Goal: Transaction & Acquisition: Purchase product/service

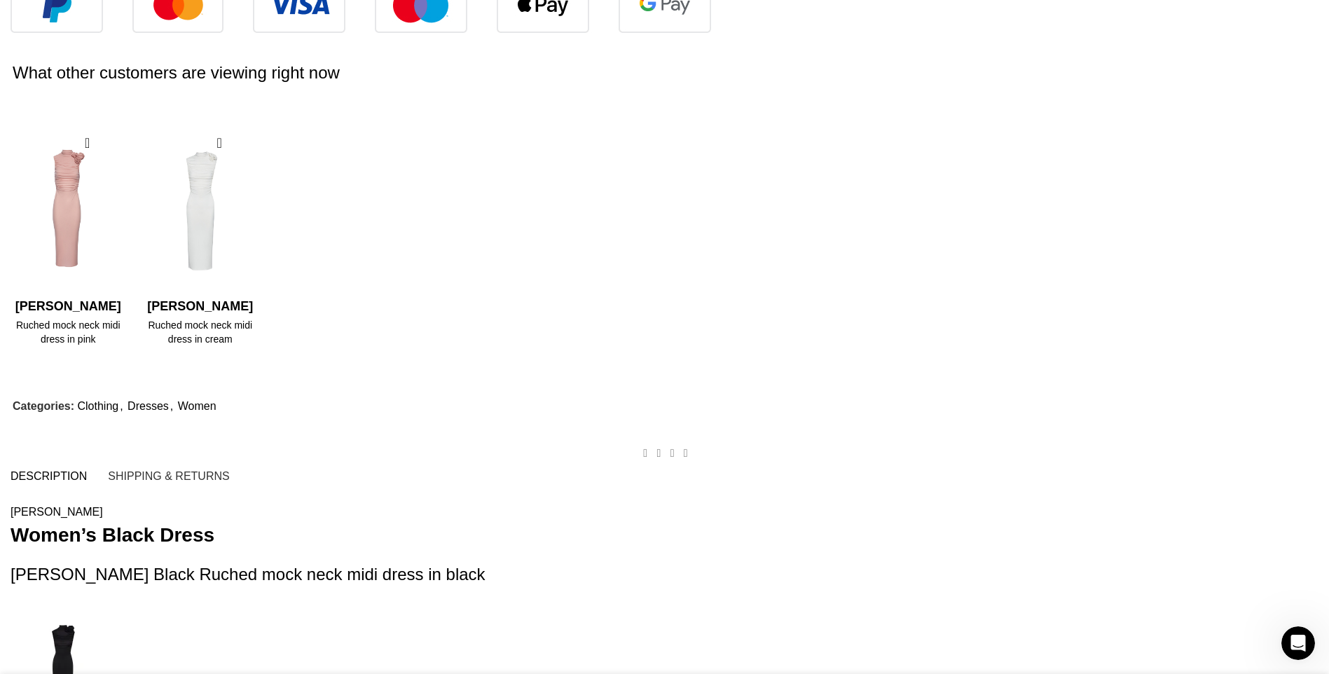
scroll to position [2093, 0]
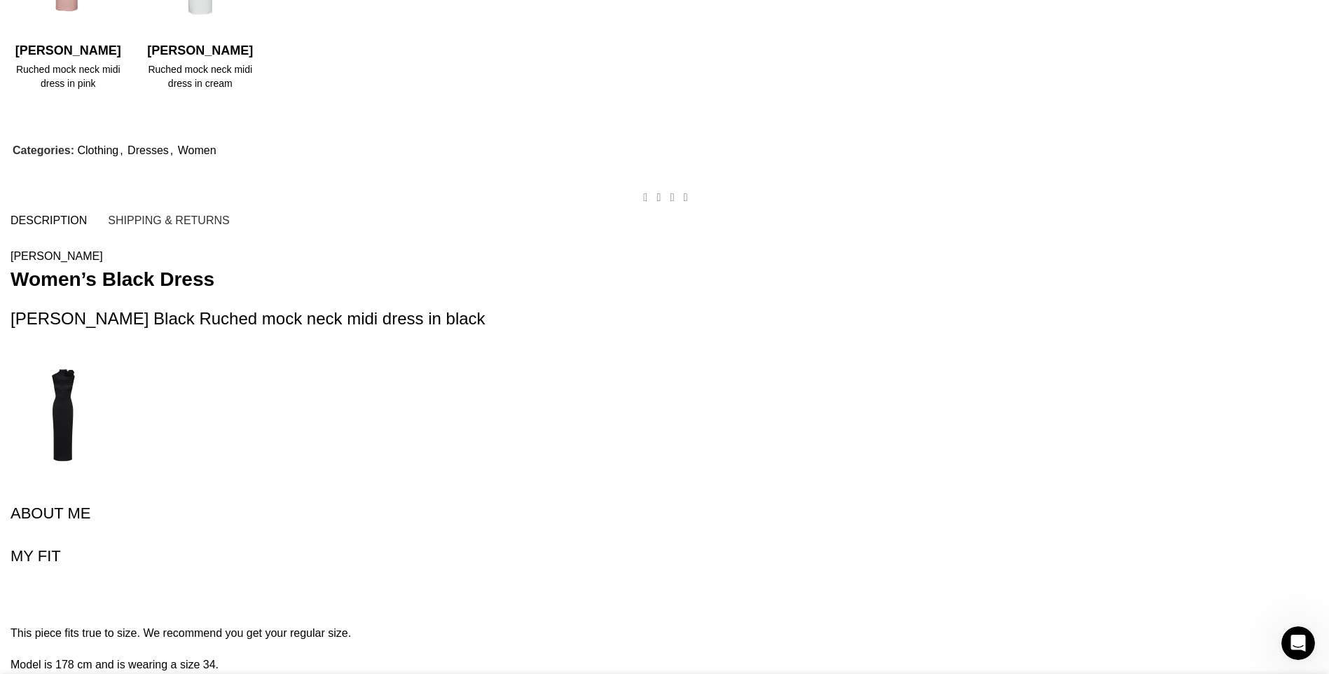
click at [163, 296] on div "Home Women Clothing Dresses Ruched mock neck midi dress in black Silk slip midi…" at bounding box center [664, 139] width 1329 height 4332
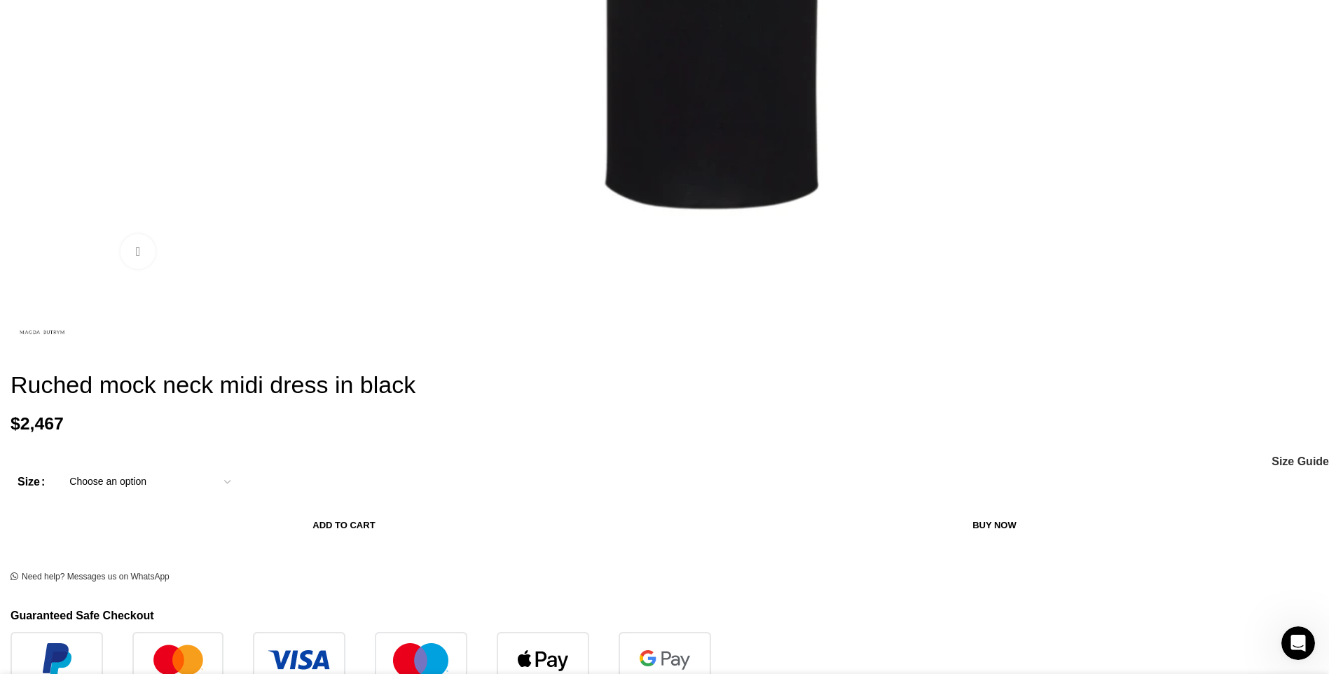
scroll to position [832, 0]
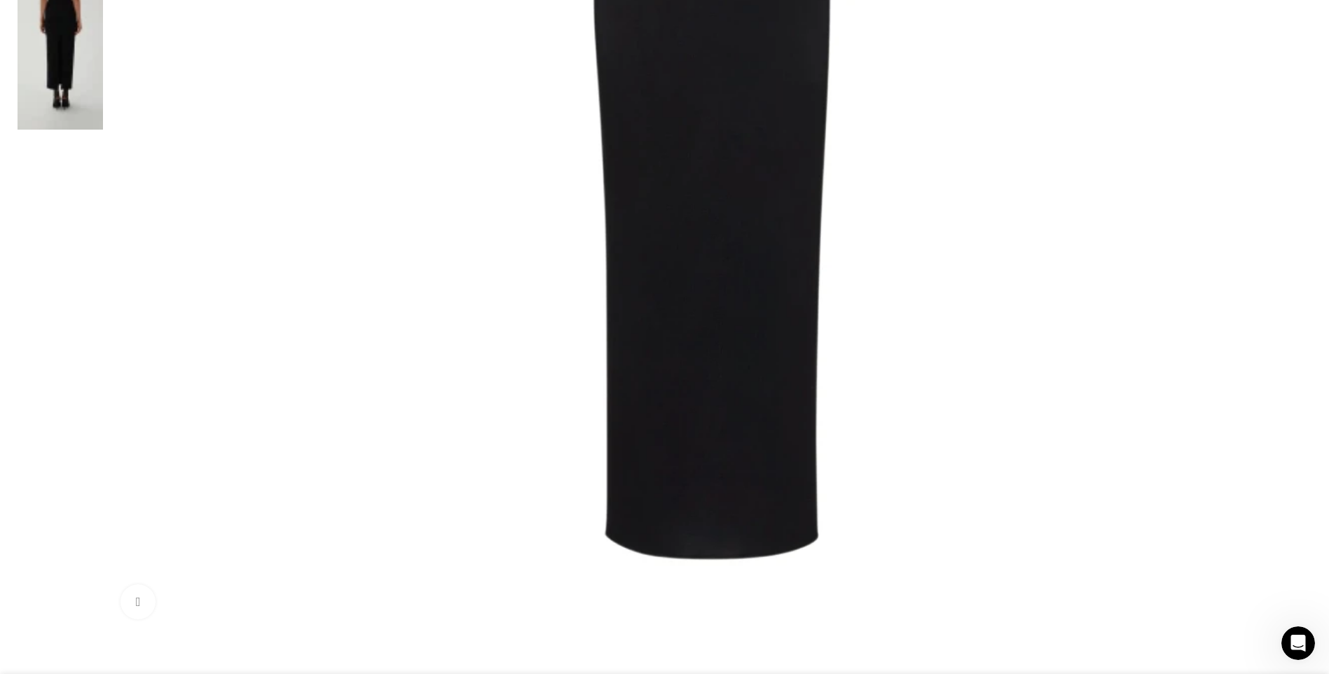
click at [103, 609] on div at bounding box center [61, 619] width 86 height 21
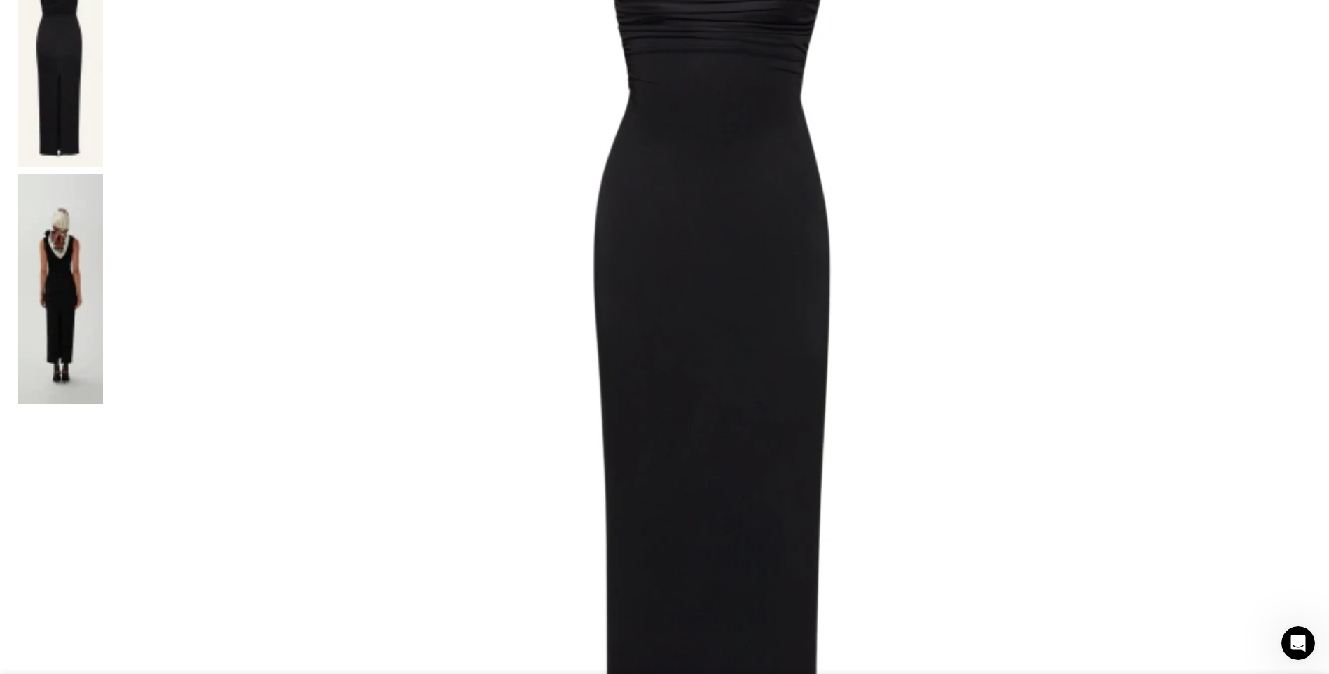
scroll to position [411, 0]
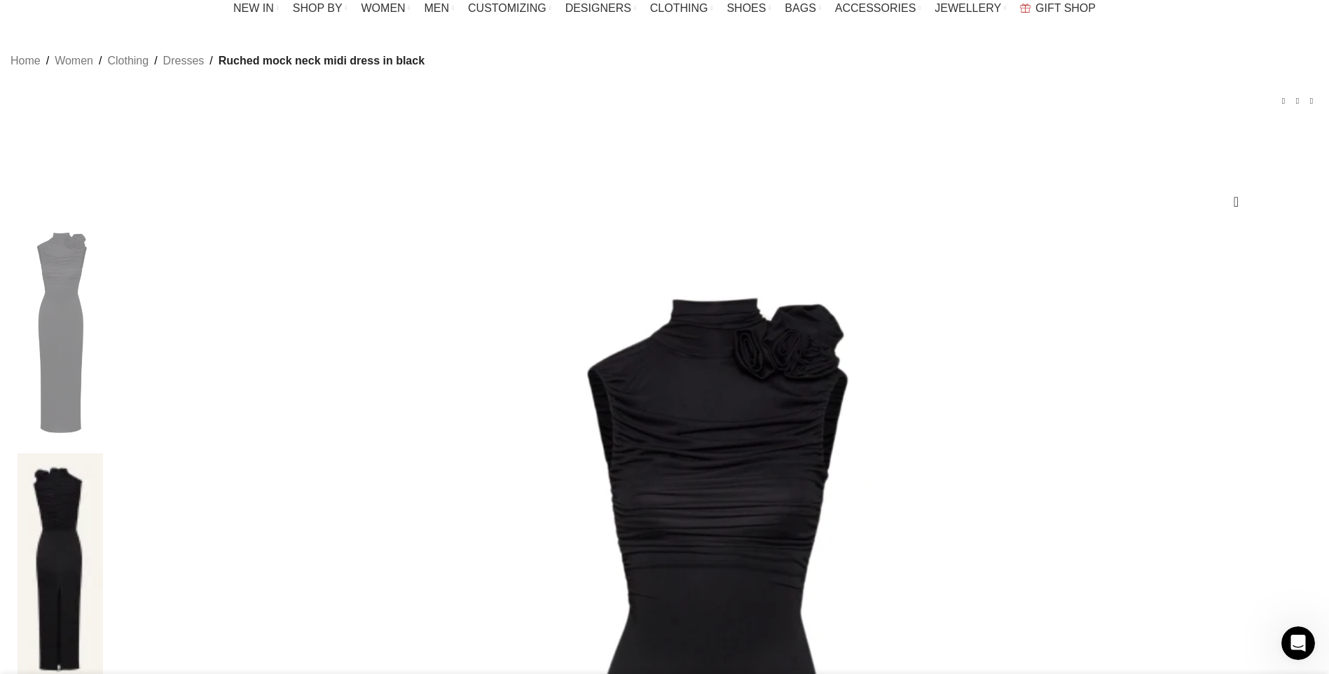
scroll to position [0, 0]
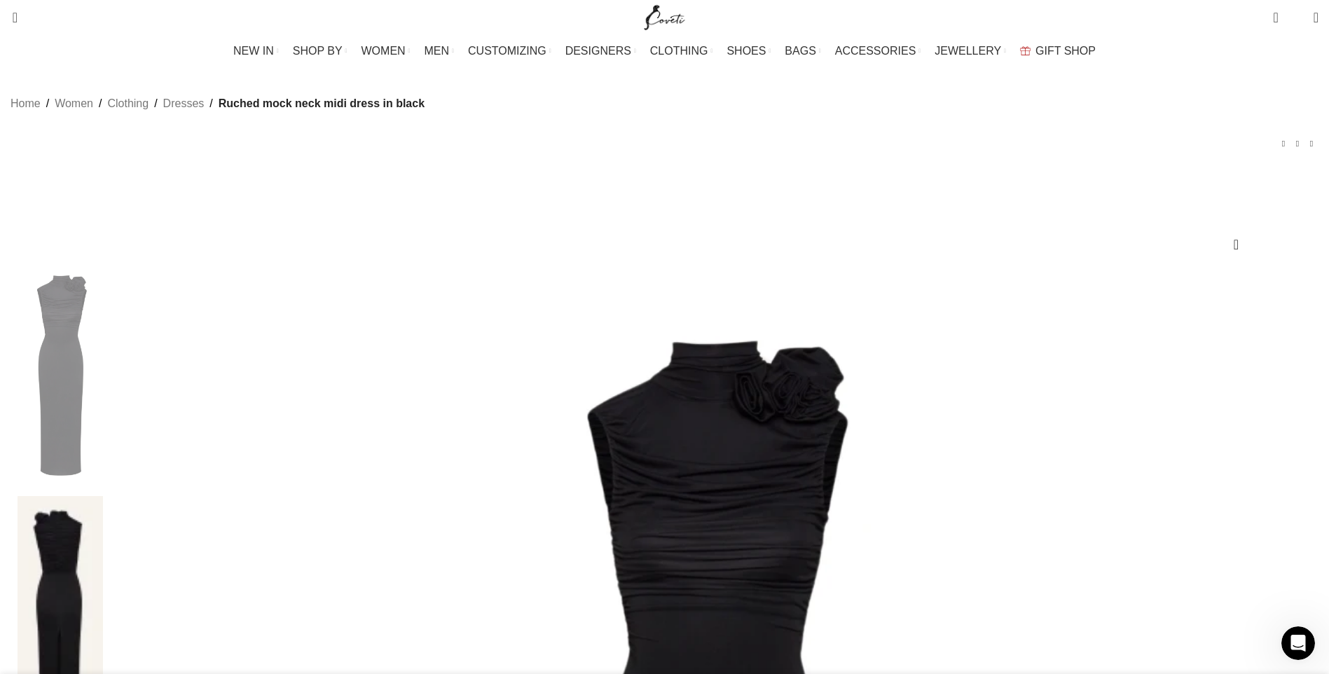
drag, startPoint x: 463, startPoint y: 275, endPoint x: 442, endPoint y: 274, distance: 21.7
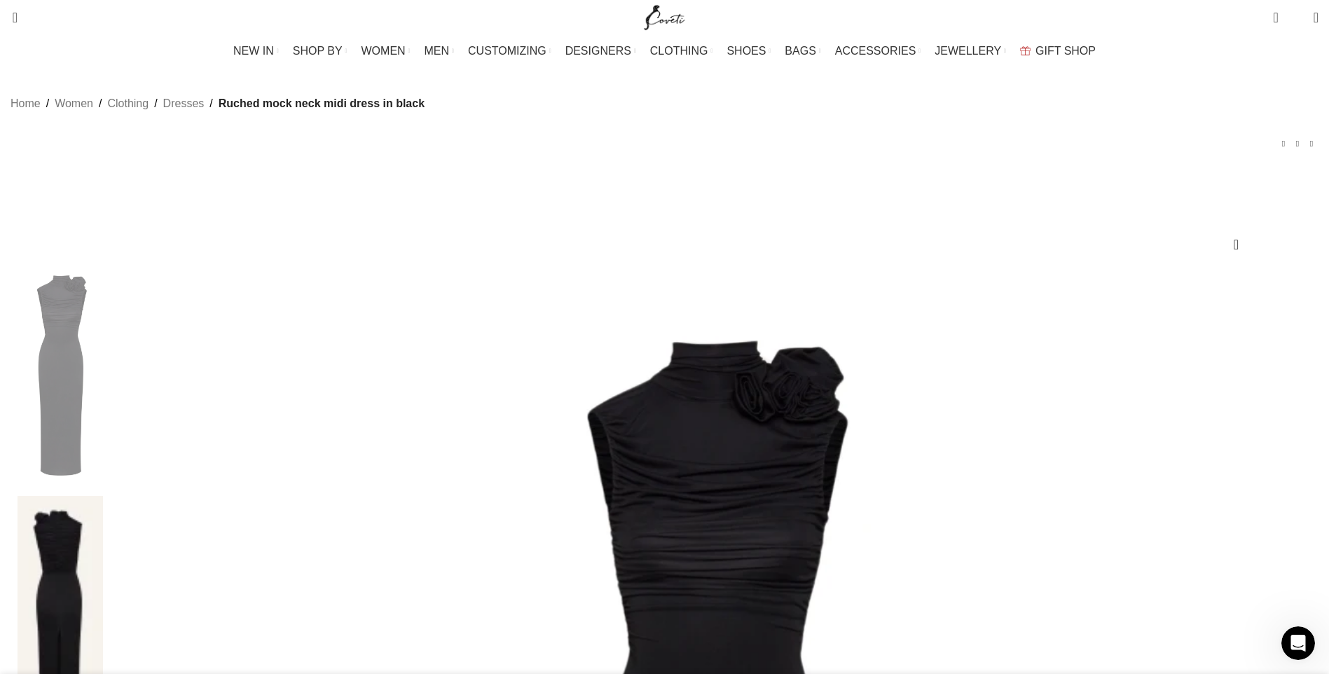
drag, startPoint x: 544, startPoint y: 132, endPoint x: 443, endPoint y: 123, distance: 101.3
click at [425, 113] on span "Ruched mock neck midi dress in black" at bounding box center [322, 104] width 206 height 18
